Goal: Check status: Check status

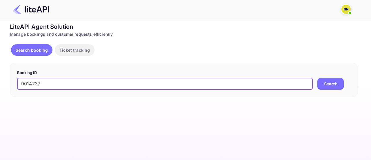
type input "9014737"
click at [335, 84] on button "Search" at bounding box center [331, 84] width 26 height 12
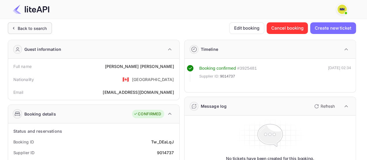
click at [35, 27] on div "Back to search" at bounding box center [32, 28] width 29 height 6
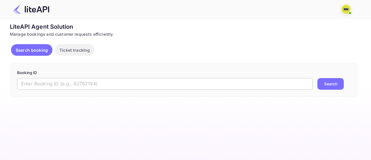
click at [121, 84] on input "text" at bounding box center [165, 84] width 296 height 12
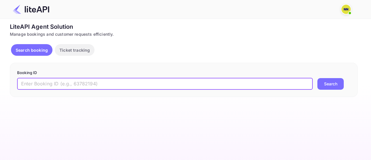
paste input "9014353"
type input "9014353"
click at [339, 86] on button "Search" at bounding box center [331, 84] width 26 height 12
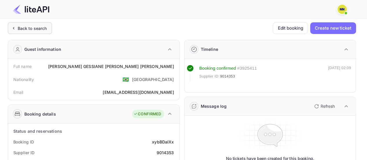
click at [44, 28] on div "Back to search" at bounding box center [32, 28] width 29 height 6
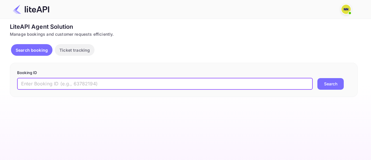
click at [121, 82] on input "text" at bounding box center [165, 84] width 296 height 12
paste input "8262728"
type input "8262728"
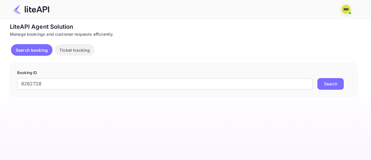
click at [334, 84] on button "Search" at bounding box center [331, 84] width 26 height 12
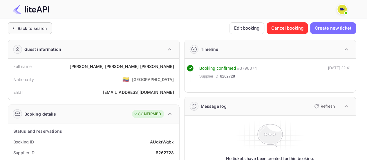
click at [46, 31] on div "Back to search" at bounding box center [30, 28] width 44 height 12
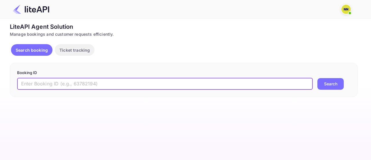
click at [103, 83] on input "text" at bounding box center [165, 84] width 296 height 12
paste input "9005456"
type input "9005456"
click at [329, 84] on button "Search" at bounding box center [331, 84] width 26 height 12
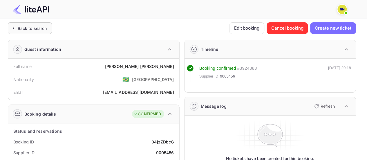
click at [26, 28] on div "Back to search" at bounding box center [32, 28] width 29 height 6
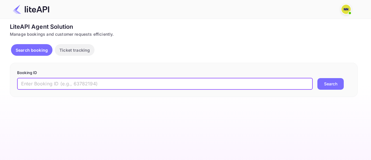
click at [99, 83] on input "text" at bounding box center [165, 84] width 296 height 12
click at [222, 85] on input "c" at bounding box center [165, 84] width 296 height 12
paste input "8824527"
type input "8824527"
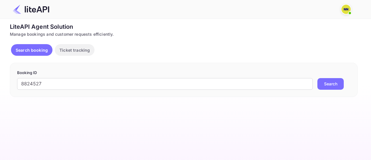
click at [332, 87] on button "Search" at bounding box center [331, 84] width 26 height 12
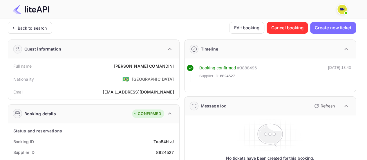
scroll to position [58, 0]
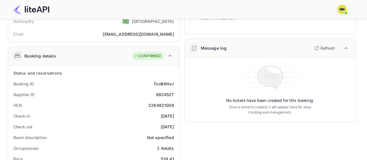
click at [167, 104] on div "2264821008" at bounding box center [161, 105] width 26 height 6
copy div "2264821008"
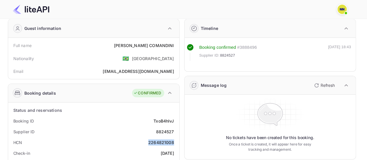
scroll to position [0, 0]
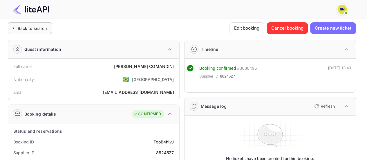
click at [17, 28] on div "Back to search" at bounding box center [28, 28] width 37 height 6
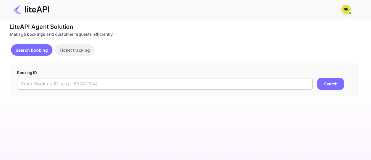
click at [89, 88] on input "text" at bounding box center [165, 84] width 296 height 12
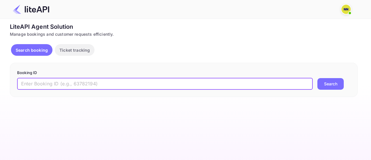
paste input "9005299"
type input "9005299"
click at [330, 84] on button "Search" at bounding box center [331, 84] width 26 height 12
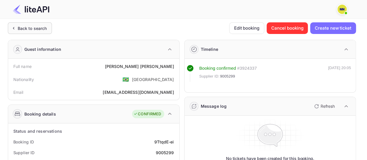
click at [22, 26] on div "Back to search" at bounding box center [32, 28] width 29 height 6
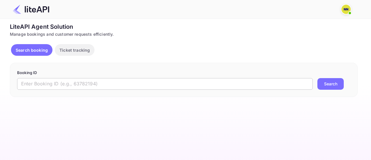
click at [94, 85] on input "text" at bounding box center [165, 84] width 296 height 12
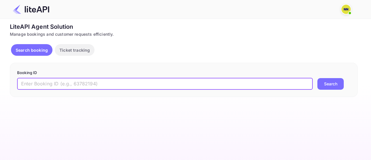
paste input "9005299"
type input "9005299"
click at [329, 82] on button "Search" at bounding box center [331, 84] width 26 height 12
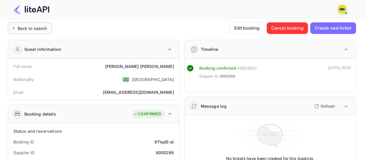
click at [33, 29] on div "Back to search" at bounding box center [32, 28] width 29 height 6
